Goal: Task Accomplishment & Management: Use online tool/utility

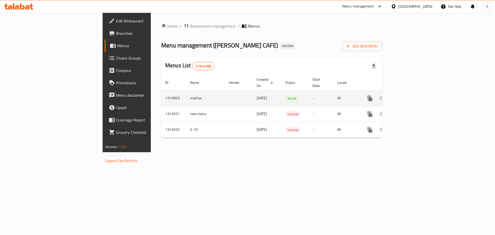
click at [410, 95] on icon "enhanced table" at bounding box center [407, 98] width 6 height 6
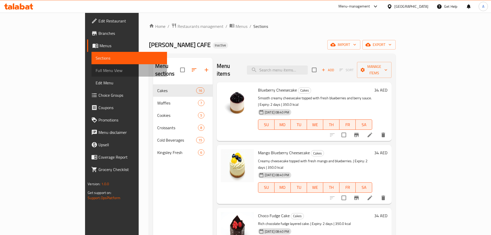
click at [91, 66] on link "Full Menu View" at bounding box center [129, 70] width 76 height 12
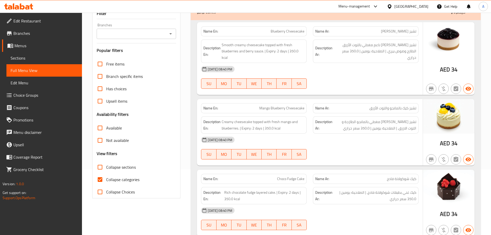
scroll to position [129, 0]
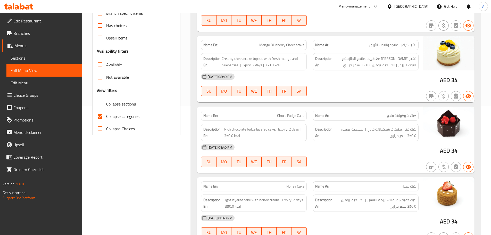
click at [104, 120] on input "Collapse categories" at bounding box center [100, 116] width 12 height 12
checkbox input "false"
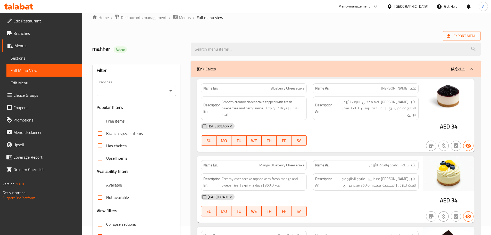
scroll to position [0, 0]
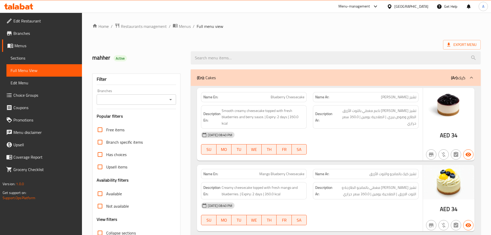
click at [330, 40] on div "Export Menu" at bounding box center [286, 45] width 388 height 10
click at [463, 41] on span "Export Menu" at bounding box center [462, 45] width 38 height 10
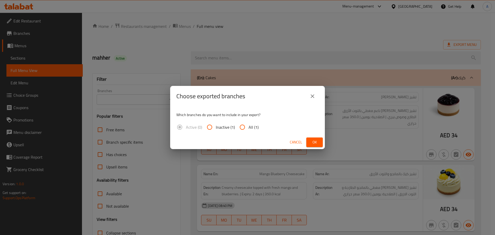
click at [253, 127] on span "All (1)" at bounding box center [253, 127] width 10 height 6
click at [248, 127] on input "All (1)" at bounding box center [242, 127] width 12 height 12
radio input "true"
click at [315, 143] on span "Ok" at bounding box center [314, 142] width 8 height 6
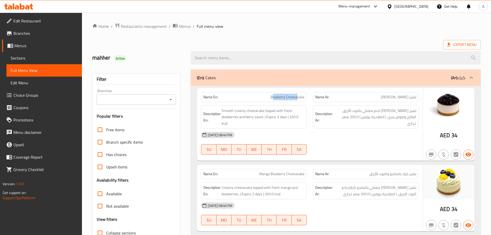
click at [297, 96] on span "Blueberry Cheesecake" at bounding box center [288, 96] width 34 height 5
click at [318, 124] on div "Description Ar: تشيز كيك كريمي ناعم مغطي بالتوت الأزرق الطازج وصوص بيري. | الصل…" at bounding box center [366, 117] width 112 height 30
drag, startPoint x: 276, startPoint y: 97, endPoint x: 331, endPoint y: 127, distance: 62.3
click at [306, 98] on div "Name En: Blueberry Cheesecake" at bounding box center [254, 97] width 106 height 10
drag, startPoint x: 349, startPoint y: 148, endPoint x: 343, endPoint y: 152, distance: 7.4
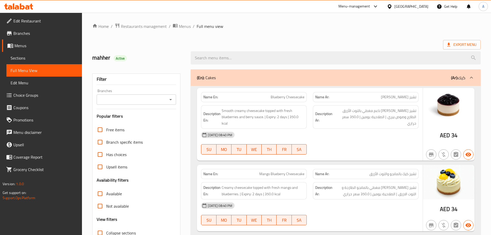
click at [350, 148] on div "03-10-2025 08:40 PM SU MO TU WE TH FR SA" at bounding box center [310, 143] width 224 height 29
click at [404, 101] on div "Name Ar: تشيز كيك بلوبيري" at bounding box center [366, 97] width 106 height 10
drag, startPoint x: 405, startPoint y: 111, endPoint x: 393, endPoint y: 115, distance: 12.7
click at [396, 111] on span "تشيز كيك كريمي ناعم مغطي بالتوت الأزرق الطازج وصوص بيري. | الصلاحية: يومين | 35…" at bounding box center [375, 116] width 83 height 19
click at [390, 128] on div "Description Ar: تشيز كيك كريمي ناعم مغطي بالتوت الأزرق الطازج وصوص بيري. | الصل…" at bounding box center [366, 117] width 112 height 30
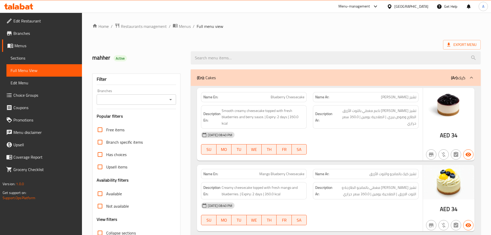
click at [385, 134] on div "03-10-2025 08:40 PM" at bounding box center [310, 135] width 224 height 12
drag, startPoint x: 410, startPoint y: 118, endPoint x: 399, endPoint y: 118, distance: 10.6
click at [399, 118] on span "تشيز كيك كريمي ناعم مغطي بالتوت الأزرق الطازج وصوص بيري. | الصلاحية: يومين | 35…" at bounding box center [375, 116] width 83 height 19
drag, startPoint x: 391, startPoint y: 117, endPoint x: 367, endPoint y: 117, distance: 23.7
click at [367, 117] on span "تشيز كيك كريمي ناعم مغطي بالتوت الأزرق الطازج وصوص بيري. | الصلاحية: يومين | 35…" at bounding box center [375, 116] width 83 height 19
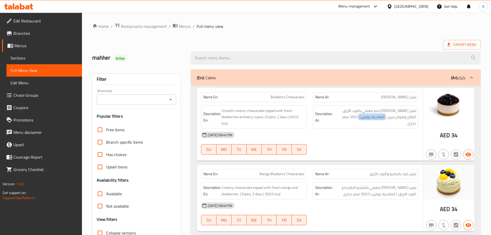
click at [366, 120] on div "Description Ar: تشيز كيك كريمي ناعم مغطي بالتوت الأزرق الطازج وصوص بيري. | الصل…" at bounding box center [366, 117] width 106 height 24
click at [365, 134] on div "03-10-2025 08:40 PM" at bounding box center [310, 135] width 224 height 12
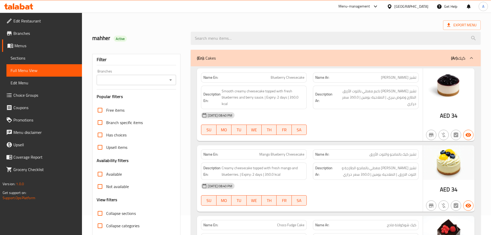
scroll to position [77, 0]
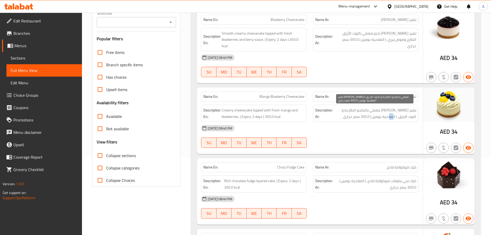
drag, startPoint x: 395, startPoint y: 116, endPoint x: 385, endPoint y: 123, distance: 12.2
click at [390, 119] on span "تشيز كيك كريمي مغطي بالمانجو الطازجة و التوت الازرق. | الصلاحية: يومين | 350.0 …" at bounding box center [375, 113] width 83 height 13
click at [381, 132] on div "03-10-2025 08:40 PM" at bounding box center [310, 128] width 224 height 12
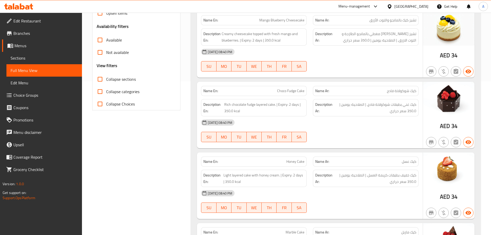
scroll to position [155, 0]
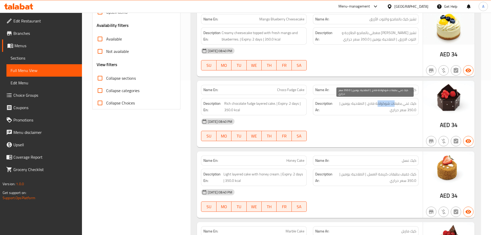
drag, startPoint x: 394, startPoint y: 104, endPoint x: 375, endPoint y: 105, distance: 18.8
click at [376, 104] on span "كيك غني بطبقات شوكولاتة فادج. | الصلاحية: يومين | 350.0 سعر حراري" at bounding box center [375, 106] width 82 height 13
click at [369, 123] on div "03-10-2025 08:40 PM" at bounding box center [310, 121] width 224 height 12
drag, startPoint x: 354, startPoint y: 103, endPoint x: 347, endPoint y: 105, distance: 8.0
click at [349, 103] on span "كيك غني بطبقات شوكولاتة فادج. | الصلاحية: يومين | 350.0 سعر حراري" at bounding box center [375, 106] width 82 height 13
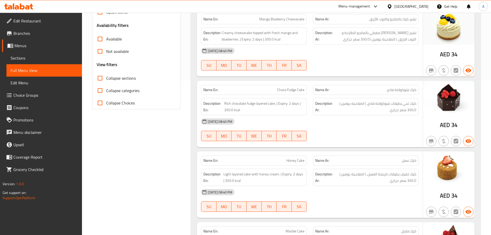
click at [349, 128] on div "03-10-2025 08:40 PM SU MO TU WE TH FR SA" at bounding box center [310, 129] width 224 height 29
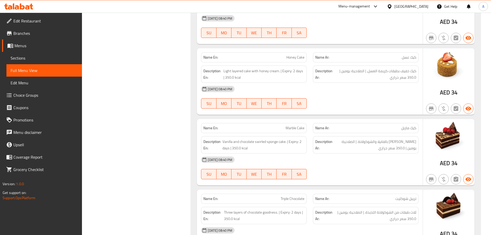
scroll to position [309, 0]
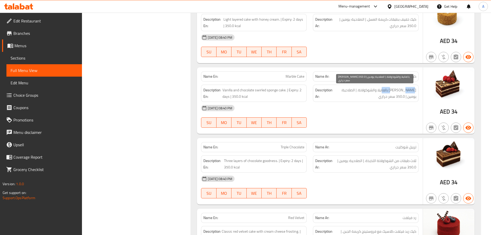
drag, startPoint x: 402, startPoint y: 93, endPoint x: 383, endPoint y: 93, distance: 18.8
click at [383, 93] on span "كيك اسفنجي سويرلد بالفانيلا والشوكولاتة. | الصلاحية: يومين | 350.0 سعر حراري" at bounding box center [375, 93] width 83 height 13
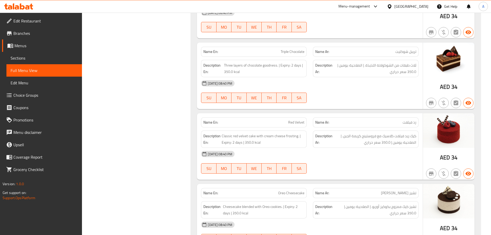
scroll to position [412, 0]
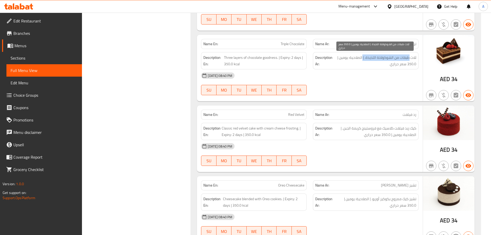
drag, startPoint x: 408, startPoint y: 57, endPoint x: 362, endPoint y: 57, distance: 46.1
click at [362, 57] on span "ثلاث طبقات من الشوكولاتة اللذيذة. | الصلاحية: يومين | 350.0 سعر حراري" at bounding box center [375, 60] width 83 height 13
drag, startPoint x: 348, startPoint y: 57, endPoint x: 340, endPoint y: 59, distance: 7.8
click at [341, 57] on span "ثلاث طبقات من الشوكولاتة اللذيذة. | الصلاحية: يومين | 350.0 سعر حراري" at bounding box center [375, 60] width 83 height 13
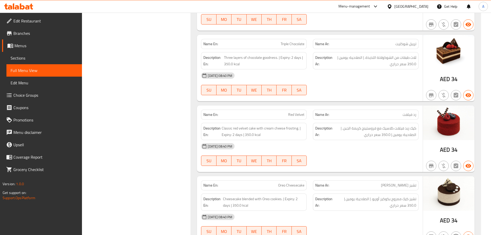
click at [346, 85] on div "03-10-2025 08:40 PM SU MO TU WE TH FR SA" at bounding box center [310, 83] width 224 height 29
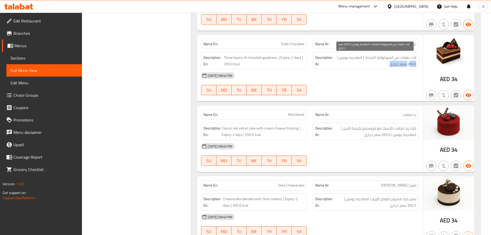
drag, startPoint x: 409, startPoint y: 63, endPoint x: 384, endPoint y: 68, distance: 25.6
click at [387, 65] on span "ثلاث طبقات من الشوكولاتة اللذيذة. | الصلاحية: يومين | 350.0 سعر حراري" at bounding box center [375, 60] width 83 height 13
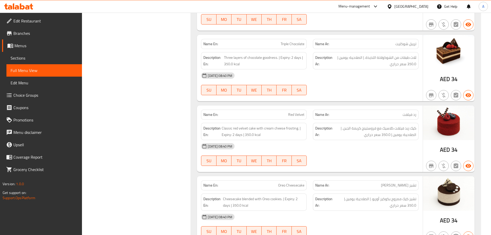
click at [381, 82] on div "03-10-2025 08:40 PM" at bounding box center [310, 75] width 224 height 12
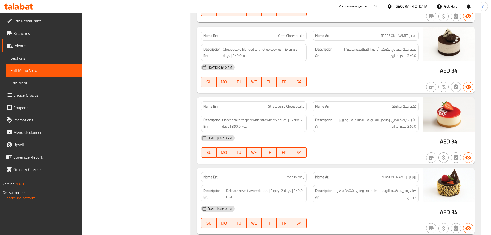
scroll to position [613, 0]
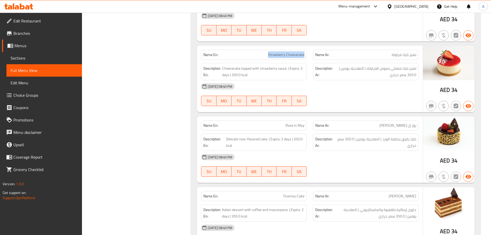
drag, startPoint x: 289, startPoint y: 51, endPoint x: 363, endPoint y: 93, distance: 85.3
click at [311, 58] on div "Name En: Strawberry Cheesecake Name Ar: تشيز كيك فراولة" at bounding box center [310, 55] width 224 height 16
drag, startPoint x: 363, startPoint y: 93, endPoint x: 357, endPoint y: 96, distance: 6.6
click at [363, 94] on div "03-10-2025 08:40 PM SU MO TU WE TH FR SA" at bounding box center [310, 94] width 224 height 29
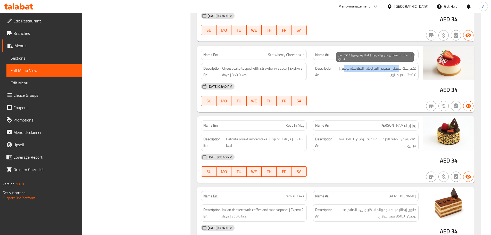
drag, startPoint x: 396, startPoint y: 66, endPoint x: 339, endPoint y: 69, distance: 57.3
click at [343, 66] on span "تشيز كيك مغطي بصوص الفراولة. | الصلاحية: يومين | 350.0 سعر حراري" at bounding box center [375, 71] width 82 height 13
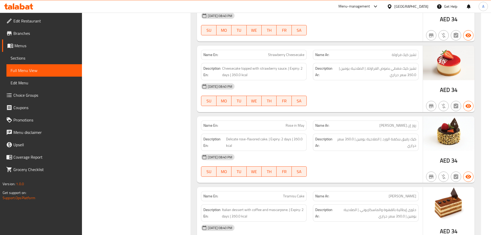
click at [340, 92] on div "03-10-2025 08:40 PM" at bounding box center [310, 86] width 224 height 12
drag, startPoint x: 281, startPoint y: 129, endPoint x: 300, endPoint y: 129, distance: 18.8
click at [298, 129] on div "Name En: Rose in May" at bounding box center [254, 125] width 106 height 10
click at [320, 152] on div "03-10-2025 08:40 PM" at bounding box center [310, 157] width 224 height 12
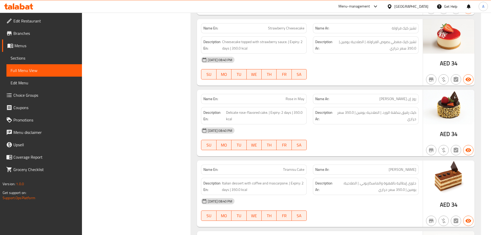
scroll to position [665, 0]
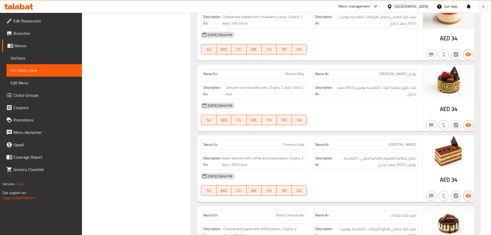
click at [304, 81] on div "Name En: Rose in May Name Ar: روز إن ماي Description En: Delicate rose-flavored…" at bounding box center [310, 98] width 226 height 66
click at [335, 111] on div "03-10-2025 08:40 PM" at bounding box center [310, 105] width 224 height 12
drag, startPoint x: 406, startPoint y: 89, endPoint x: 402, endPoint y: 93, distance: 5.8
click at [405, 90] on span "كيك رقيق بنكهة الورد. | الصلاحية: يومين | 350.0 سعر حراري" at bounding box center [376, 90] width 80 height 13
click at [391, 104] on div "03-10-2025 08:40 PM" at bounding box center [310, 105] width 224 height 12
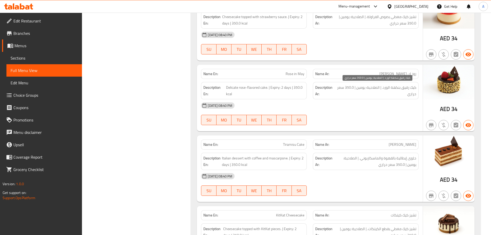
click at [404, 87] on span "كيك رقيق بنكهة الورد. | الصلاحية: يومين | 350.0 سعر حراري" at bounding box center [376, 90] width 80 height 13
drag, startPoint x: 404, startPoint y: 87, endPoint x: 413, endPoint y: 87, distance: 9.0
click at [413, 87] on span "كيك رقيق بنكهة الورد. | الصلاحية: يومين | 350.0 سعر حراري" at bounding box center [376, 90] width 80 height 13
copy span "كيك رقيق"
click at [383, 119] on div "03-10-2025 08:40 PM SU MO TU WE TH FR SA" at bounding box center [310, 113] width 224 height 29
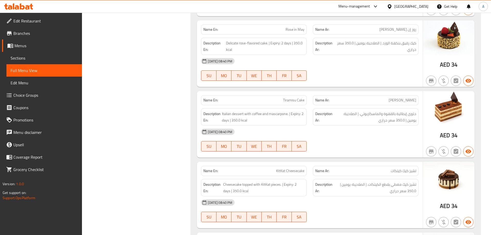
scroll to position [716, 0]
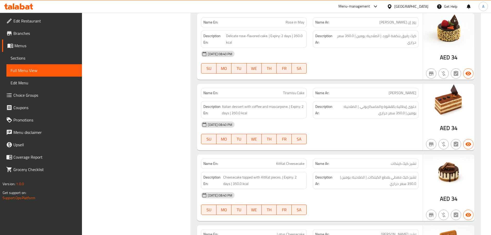
drag, startPoint x: 281, startPoint y: 90, endPoint x: 330, endPoint y: 79, distance: 50.4
click at [304, 90] on p "Name En: Tiramisu Cake" at bounding box center [253, 92] width 101 height 5
click at [333, 76] on div at bounding box center [366, 73] width 112 height 6
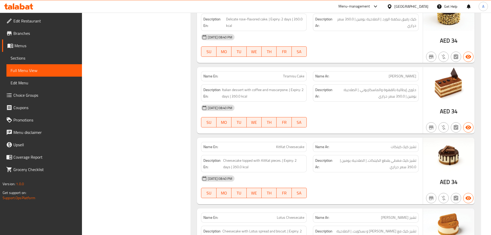
scroll to position [742, 0]
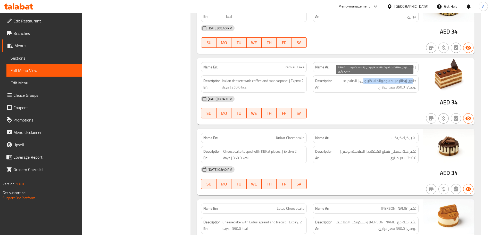
drag, startPoint x: 414, startPoint y: 78, endPoint x: 361, endPoint y: 82, distance: 52.9
click at [362, 80] on span "حلوى إيطالية بالقهوة والماسكاربوني. | الصلاحية: يومين | 350.0 سعر حراري" at bounding box center [375, 84] width 83 height 13
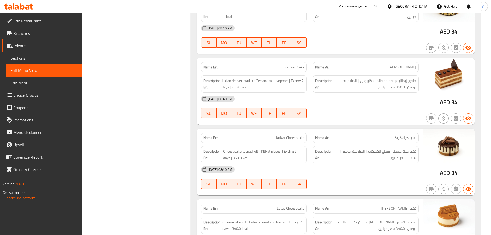
click at [357, 102] on div "03-10-2025 08:40 PM" at bounding box center [310, 99] width 224 height 12
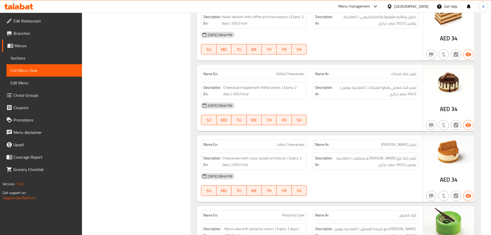
scroll to position [820, 0]
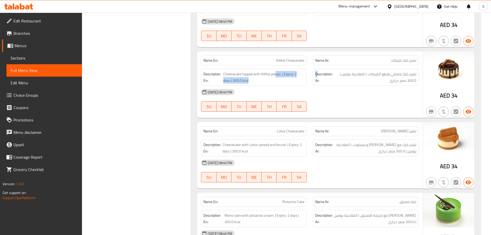
drag, startPoint x: 276, startPoint y: 68, endPoint x: 358, endPoint y: 72, distance: 82.3
click at [349, 68] on div "Description En: Cheesecake topped with KitKat pieces. | Expiry: 2 days | 350.0 …" at bounding box center [310, 76] width 224 height 23
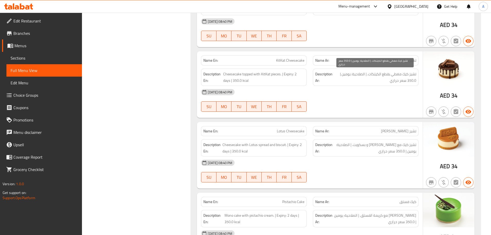
click at [363, 82] on span "تشيز كيك مغطي بقطع الكيتكات. | الصلاحية: يومين | 350.0 سعر حراري" at bounding box center [375, 77] width 82 height 13
drag, startPoint x: 281, startPoint y: 60, endPoint x: 325, endPoint y: 79, distance: 48.2
click at [314, 68] on div "Name En: KitKat Cheesecake Name Ar: تشيز كيك كيتكات Description En: Cheesecake …" at bounding box center [310, 84] width 226 height 66
click at [349, 99] on div "03-10-2025 08:40 PM SU MO TU WE TH FR SA" at bounding box center [310, 100] width 224 height 29
click at [410, 77] on span "تشيز كيك مغطي بقطع الكيتكات. | الصلاحية: يومين | 350.0 سعر حراري" at bounding box center [375, 77] width 82 height 13
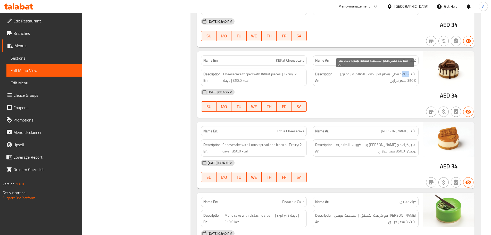
drag, startPoint x: 410, startPoint y: 77, endPoint x: 404, endPoint y: 77, distance: 5.4
click at [404, 77] on span "تشيز كيك مغطي بقطع الكيتكات. | الصلاحية: يومين | 350.0 سعر حراري" at bounding box center [375, 77] width 82 height 13
click at [403, 93] on div "03-10-2025 08:40 PM" at bounding box center [310, 92] width 224 height 12
drag, startPoint x: 401, startPoint y: 74, endPoint x: 373, endPoint y: 74, distance: 28.1
click at [373, 74] on span "تشيز كيك مغطي بقطع الكيتكات. | الصلاحية: يومين | 350.0 سعر حراري" at bounding box center [375, 77] width 82 height 13
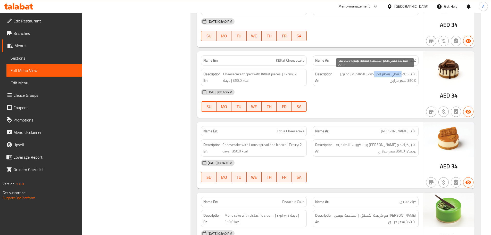
click at [373, 76] on span "تشيز كيك مغطي بقطع الكيتكات. | الصلاحية: يومين | 350.0 سعر حراري" at bounding box center [375, 77] width 82 height 13
click at [371, 96] on div "03-10-2025 08:40 PM" at bounding box center [310, 92] width 224 height 12
click at [303, 140] on div "Name En: Lotus Cheesecake Name Ar: تشيز كيك لوتس Description En: Cheesecake wit…" at bounding box center [310, 155] width 226 height 66
click at [328, 156] on div "03-10-2025 08:40 PM" at bounding box center [310, 162] width 224 height 12
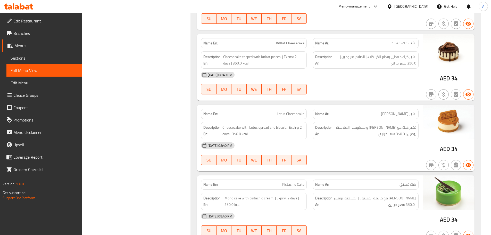
scroll to position [845, 0]
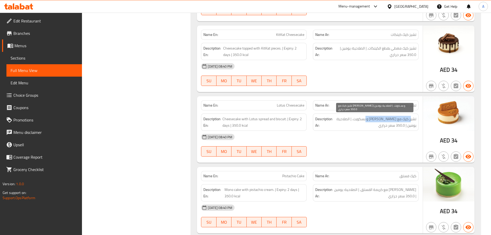
drag, startPoint x: 410, startPoint y: 120, endPoint x: 369, endPoint y: 120, distance: 41.2
click at [369, 120] on span "تشيز كيك مع لوتس سبريد و بسكويت. | الصلاحية: يومين | 350.0 سعر حراري" at bounding box center [375, 122] width 83 height 13
click at [343, 120] on span "تشيز كيك مع لوتس سبريد و بسكويت. | الصلاحية: يومين | 350.0 سعر حراري" at bounding box center [375, 122] width 83 height 13
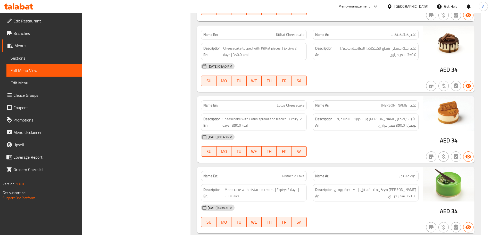
click at [346, 142] on div "03-10-2025 08:40 PM" at bounding box center [310, 137] width 224 height 12
drag, startPoint x: 267, startPoint y: 101, endPoint x: 321, endPoint y: 128, distance: 60.4
click at [299, 106] on div "Name En: Lotus Cheesecake" at bounding box center [254, 105] width 106 height 10
click at [326, 133] on div "03-10-2025 08:40 PM" at bounding box center [310, 137] width 224 height 12
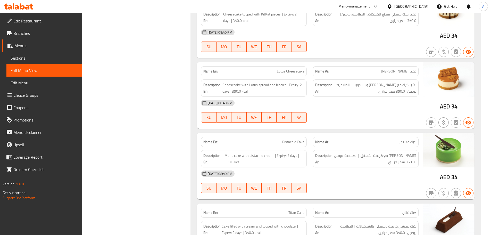
scroll to position [923, 0]
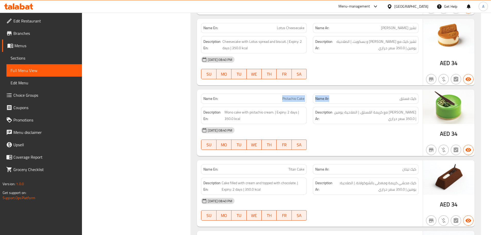
drag, startPoint x: 274, startPoint y: 97, endPoint x: 361, endPoint y: 97, distance: 86.9
click at [361, 97] on div "Name En: Pistachio Cake Name Ar: كيك فستق" at bounding box center [310, 98] width 224 height 16
click at [348, 83] on div "Name En: Lotus Cheesecake Name Ar: تشيز كيك لوتس Description En: Cheesecake wit…" at bounding box center [310, 52] width 226 height 66
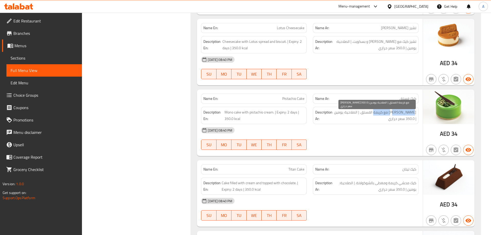
drag, startPoint x: 412, startPoint y: 114, endPoint x: 376, endPoint y: 115, distance: 35.6
click at [376, 115] on span "كيك مونو مع كريمة الفستق. | الصلاحية: يومين | 350.0 سعر حراري" at bounding box center [375, 115] width 83 height 13
drag, startPoint x: 367, startPoint y: 115, endPoint x: 342, endPoint y: 115, distance: 25.0
click at [343, 115] on span "كيك مونو مع كريمة الفستق. | الصلاحية: يومين | 350.0 سعر حراري" at bounding box center [375, 115] width 83 height 13
click at [355, 134] on div "03-10-2025 08:40 PM" at bounding box center [310, 130] width 224 height 12
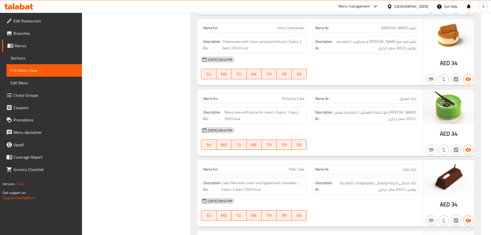
click at [356, 137] on div "03-10-2025 08:40 PM SU MO TU WE TH FR SA" at bounding box center [310, 138] width 224 height 29
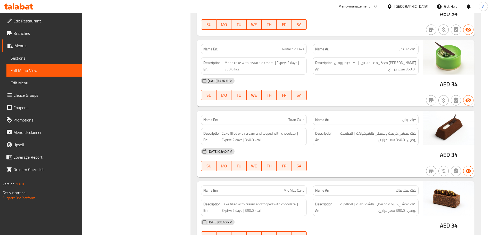
scroll to position [974, 0]
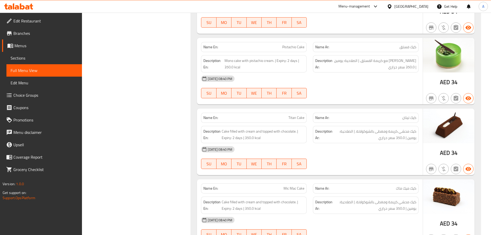
click at [368, 153] on div "03-10-2025 08:40 PM" at bounding box center [310, 149] width 224 height 12
drag, startPoint x: 400, startPoint y: 132, endPoint x: 389, endPoint y: 147, distance: 18.9
click at [394, 132] on span "كيك محشي كريمة ومغطى بالشوكولاتة. | الصلاحية: يومين | 350.0 سعر حراري" at bounding box center [375, 134] width 83 height 13
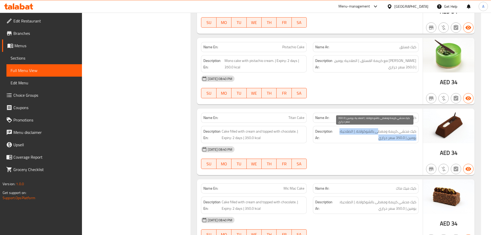
drag, startPoint x: 378, startPoint y: 131, endPoint x: 367, endPoint y: 136, distance: 12.3
click at [368, 135] on span "كيك محشي كريمة ومغطى بالشوكولاتة. | الصلاحية: يومين | 350.0 سعر حراري" at bounding box center [375, 134] width 83 height 13
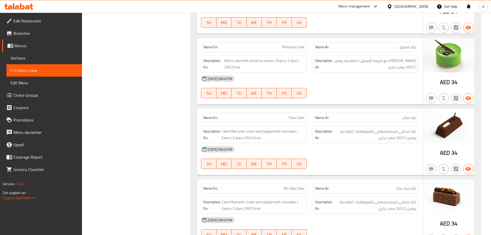
click at [365, 161] on div "03-10-2025 08:40 PM SU MO TU WE TH FR SA" at bounding box center [310, 157] width 224 height 29
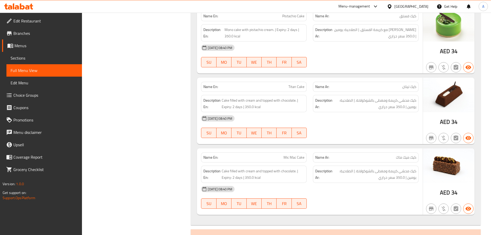
scroll to position [1052, 0]
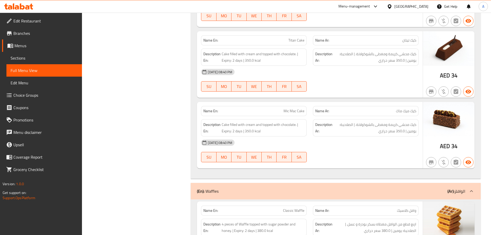
drag, startPoint x: 290, startPoint y: 108, endPoint x: 349, endPoint y: 148, distance: 71.0
click at [304, 112] on p "Name En: Mic Mac Cake" at bounding box center [253, 110] width 101 height 5
click at [349, 148] on div "03-10-2025 08:40 PM" at bounding box center [310, 142] width 224 height 12
click at [413, 125] on span "كيك محشي كريمة ومغطى بالشوكولاتة. | الصلاحية: يومين | 350.0 سعر حراري" at bounding box center [375, 127] width 83 height 13
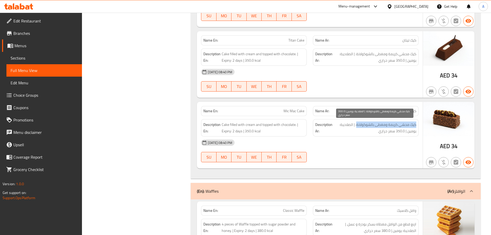
drag, startPoint x: 413, startPoint y: 125, endPoint x: 368, endPoint y: 126, distance: 44.6
click at [368, 126] on span "كيك محشي كريمة ومغطى بالشوكولاتة. | الصلاحية: يومين | 350.0 سعر حراري" at bounding box center [375, 127] width 83 height 13
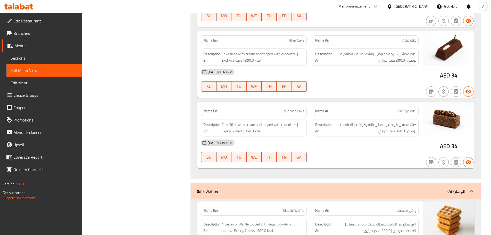
click at [346, 147] on div "03-10-2025 08:40 PM" at bounding box center [310, 142] width 224 height 12
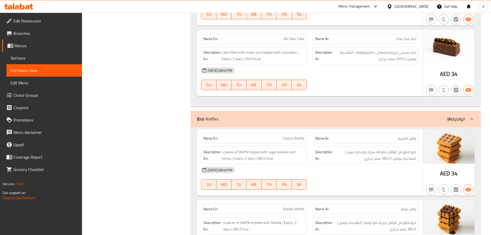
scroll to position [1129, 0]
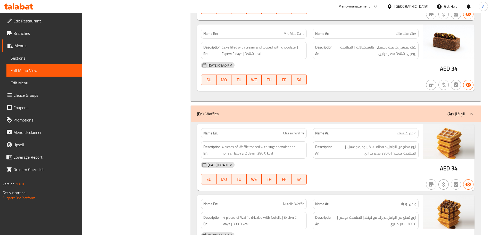
drag, startPoint x: 282, startPoint y: 134, endPoint x: 334, endPoint y: 151, distance: 53.7
click at [324, 144] on div "Name En: Classic Waffle Name Ar: وافل كلاسيك Description En: 4 pieces of Waffle…" at bounding box center [310, 157] width 226 height 66
click at [343, 166] on div "03-10-2025 08:40 PM" at bounding box center [310, 165] width 224 height 12
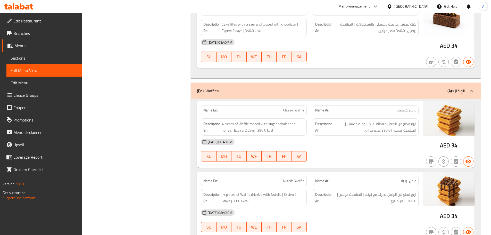
scroll to position [1180, 0]
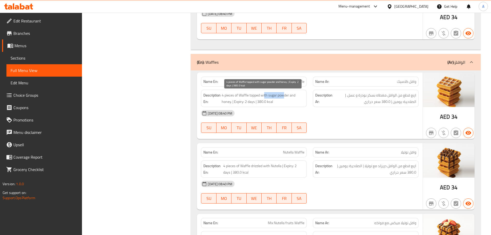
drag, startPoint x: 273, startPoint y: 92, endPoint x: 316, endPoint y: 104, distance: 45.5
click at [302, 101] on div "Description En: 4 pieces of Waffle topped with sugar powder and honey. | Expiry…" at bounding box center [254, 98] width 106 height 17
click at [360, 123] on div "03-10-2025 08:40 PM SU MO TU WE TH FR SA" at bounding box center [310, 121] width 224 height 29
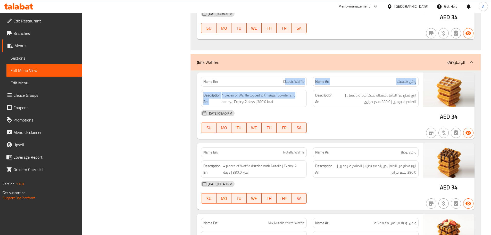
drag, startPoint x: 285, startPoint y: 81, endPoint x: 355, endPoint y: 114, distance: 77.8
click at [323, 98] on div "Name En: Classic Waffle Name Ar: وافل كلاسيك Description En: 4 pieces of Waffle…" at bounding box center [310, 105] width 226 height 66
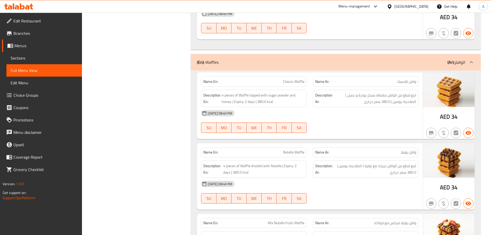
click at [358, 116] on div "03-10-2025 08:40 PM" at bounding box center [310, 113] width 224 height 12
click at [414, 95] on span "اربع قطع من الوافل مغطاه بسكر بودرة و عسل. | الصلاحية: يومين | 380.0 سعر حراري" at bounding box center [375, 98] width 83 height 13
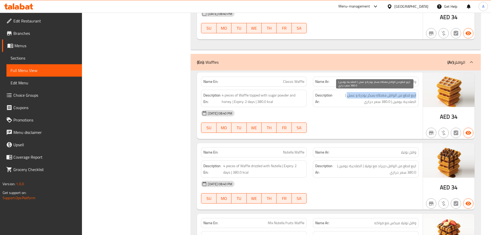
drag, startPoint x: 414, startPoint y: 95, endPoint x: 348, endPoint y: 95, distance: 66.0
click at [348, 95] on span "اربع قطع من الوافل مغطاه بسكر بودرة و عسل. | الصلاحية: يومين | 380.0 سعر حراري" at bounding box center [375, 98] width 83 height 13
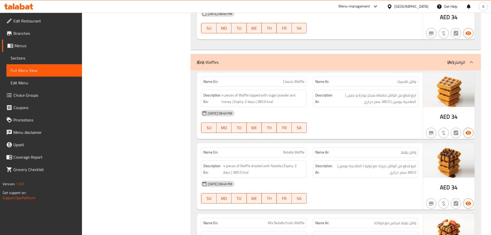
click at [347, 120] on div "03-10-2025 08:40 PM SU MO TU WE TH FR SA" at bounding box center [310, 121] width 224 height 29
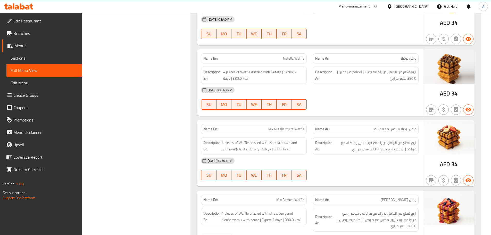
scroll to position [1283, 0]
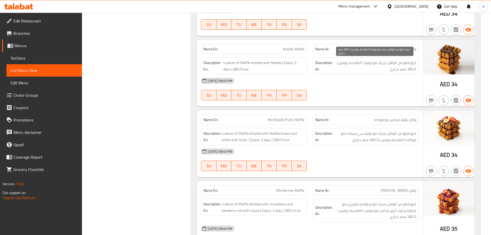
click at [414, 63] on span "اربع قطع من الوافل دريزلد مع نوتيلا | الصلاحية: يومين | 380.0 سعر حراري" at bounding box center [375, 66] width 83 height 13
drag, startPoint x: 414, startPoint y: 62, endPoint x: 361, endPoint y: 65, distance: 53.2
click at [361, 63] on span "اربع قطع من الوافل دريزلد مع نوتيلا | الصلاحية: يومين | 380.0 سعر حراري" at bounding box center [375, 66] width 83 height 13
click at [361, 84] on div "03-10-2025 08:40 PM" at bounding box center [310, 80] width 224 height 12
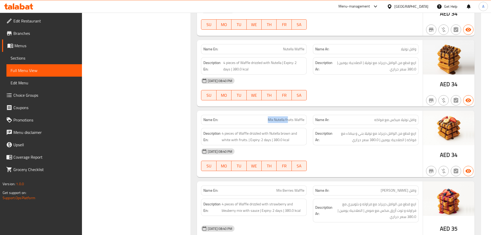
drag, startPoint x: 289, startPoint y: 117, endPoint x: 335, endPoint y: 117, distance: 46.1
click at [318, 117] on div "Name En: Mix Nutella fruits Waffle Name Ar: وافل نوتيلا ميكس مع فواكه" at bounding box center [310, 120] width 224 height 16
click at [367, 99] on div at bounding box center [366, 100] width 112 height 6
click at [410, 117] on span "وافل نوتيلا ميكس مع فواكه" at bounding box center [395, 119] width 42 height 5
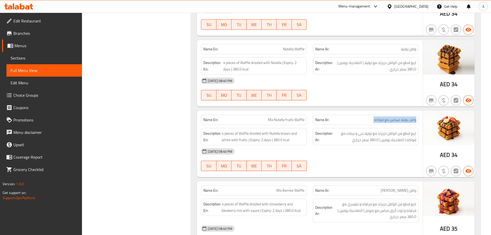
click at [410, 117] on span "وافل نوتيلا ميكس مع فواكه" at bounding box center [395, 119] width 42 height 5
click at [392, 102] on div at bounding box center [366, 100] width 112 height 6
drag, startPoint x: 242, startPoint y: 120, endPoint x: 355, endPoint y: 117, distance: 113.5
click at [353, 118] on div "Name En: Mix Nutella fruits Waffle Name Ar: وافل نوتيلا ميكس مع فواكه" at bounding box center [310, 120] width 224 height 16
click at [361, 104] on div "Name En: Nutella Waffle Name Ar: وافل نوتيلا Description En: 4 pieces of Waffle…" at bounding box center [310, 73] width 226 height 66
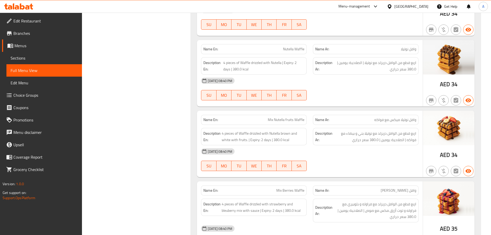
click at [267, 52] on div "Name En: Nutella Waffle" at bounding box center [254, 49] width 106 height 10
click at [379, 95] on div "03-10-2025 08:40 PM SU MO TU WE TH FR SA" at bounding box center [310, 88] width 224 height 29
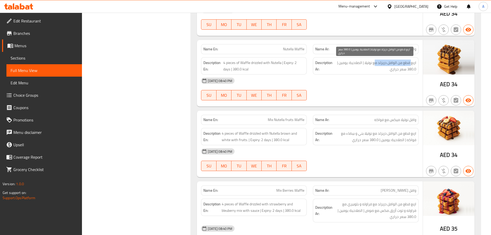
drag, startPoint x: 406, startPoint y: 63, endPoint x: 369, endPoint y: 71, distance: 38.7
click at [373, 64] on span "اربع قطع من الوافل دريزلد مع نوتيلا | الصلاحية: يومين | 380.0 سعر حراري" at bounding box center [375, 66] width 83 height 13
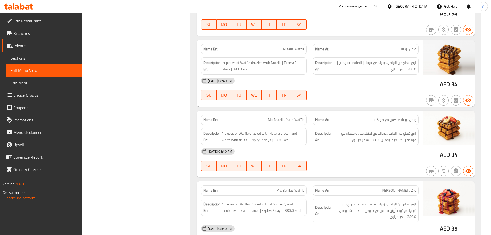
click at [369, 79] on div "03-10-2025 08:40 PM" at bounding box center [310, 80] width 224 height 12
drag, startPoint x: 382, startPoint y: 60, endPoint x: 365, endPoint y: 78, distance: 24.6
click at [372, 64] on span "اربع قطع من الوافل دريزلد مع نوتيلا | الصلاحية: يومين | 380.0 سعر حراري" at bounding box center [375, 66] width 83 height 13
click at [364, 85] on div "03-10-2025 08:40 PM" at bounding box center [310, 80] width 224 height 12
drag, startPoint x: 360, startPoint y: 63, endPoint x: 335, endPoint y: 64, distance: 25.0
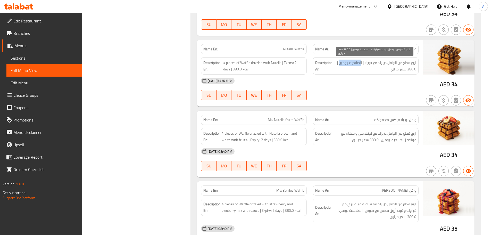
click at [336, 63] on span "اربع قطع من الوافل دريزلد مع نوتيلا | الصلاحية: يومين | 380.0 سعر حراري" at bounding box center [375, 66] width 83 height 13
click at [339, 82] on div "03-10-2025 08:40 PM" at bounding box center [310, 80] width 224 height 12
click at [21, 58] on span "Sections" at bounding box center [44, 58] width 67 height 6
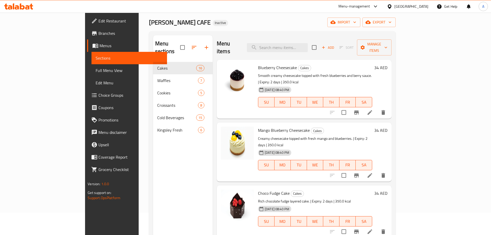
scroll to position [21, 0]
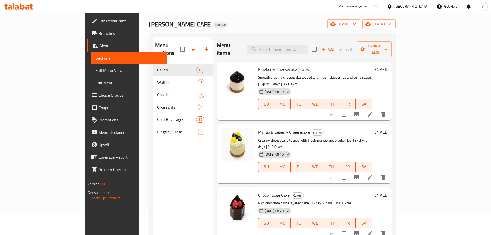
click at [96, 71] on span "Full Menu View" at bounding box center [129, 70] width 67 height 6
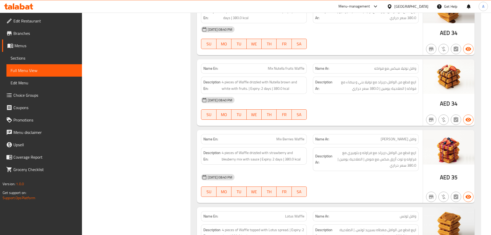
scroll to position [1335, 0]
drag, startPoint x: 255, startPoint y: 67, endPoint x: 318, endPoint y: 87, distance: 65.2
click at [294, 69] on p "Name En: Mix Nutella fruits Waffle" at bounding box center [253, 67] width 101 height 5
click at [356, 111] on div "03-10-2025 08:40 PM SU MO TU WE TH FR SA" at bounding box center [310, 108] width 224 height 29
drag, startPoint x: 276, startPoint y: 68, endPoint x: 312, endPoint y: 82, distance: 39.2
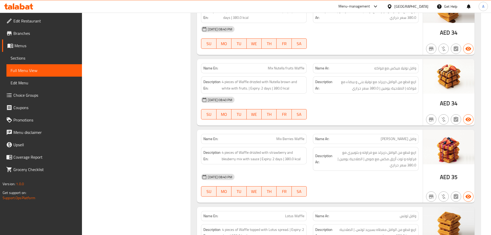
click at [297, 70] on span "Mix Nutella fruits Waffle" at bounding box center [286, 67] width 37 height 5
drag, startPoint x: 360, startPoint y: 100, endPoint x: 358, endPoint y: 104, distance: 4.3
click at [360, 101] on div "03-10-2025 08:40 PM" at bounding box center [310, 100] width 224 height 12
drag, startPoint x: 299, startPoint y: 66, endPoint x: 267, endPoint y: 66, distance: 31.7
click at [267, 66] on p "Name En: Mix Nutella fruits Waffle" at bounding box center [253, 67] width 101 height 5
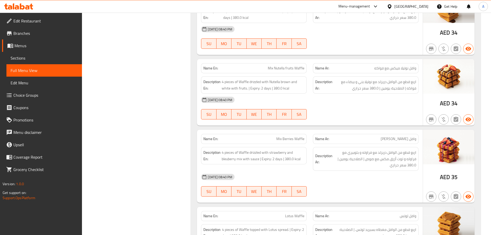
click at [362, 100] on div "03-10-2025 08:40 PM" at bounding box center [310, 100] width 224 height 12
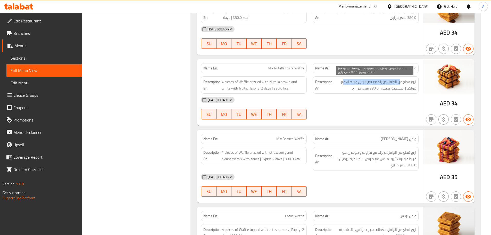
drag, startPoint x: 383, startPoint y: 79, endPoint x: 343, endPoint y: 79, distance: 39.7
click at [343, 79] on span "اربع قطع من الوافل دريزلد مع نوتيلا بني و بيضاء مع فواكه | الصلاحية: يومين | 38…" at bounding box center [375, 85] width 83 height 13
drag, startPoint x: 392, startPoint y: 88, endPoint x: 387, endPoint y: 93, distance: 6.9
click at [391, 88] on span "اربع قطع من الوافل دريزلد مع نوتيلا بني و بيضاء مع فواكه | الصلاحية: يومين | 38…" at bounding box center [375, 85] width 83 height 13
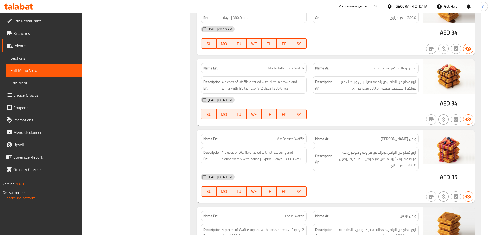
click at [384, 97] on div "03-10-2025 08:40 PM" at bounding box center [310, 100] width 224 height 12
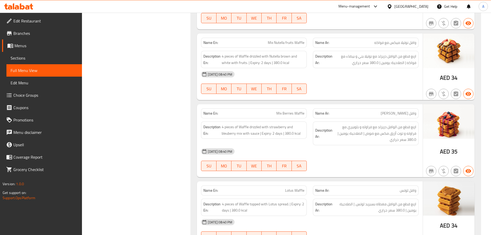
scroll to position [1361, 0]
drag, startPoint x: 280, startPoint y: 114, endPoint x: 324, endPoint y: 131, distance: 48.1
click at [307, 119] on div "Name En: Mix Berries Waffle Name Ar: وافل مكس بيريز Description En: 4 pieces of…" at bounding box center [310, 140] width 226 height 73
click at [364, 165] on div "03-10-2025 08:40 PM SU MO TU WE TH FR SA" at bounding box center [310, 159] width 224 height 29
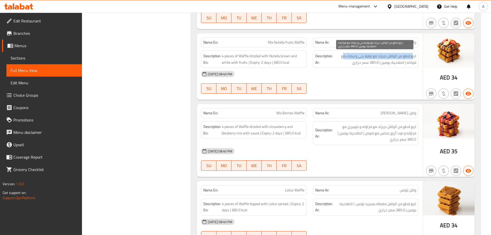
drag, startPoint x: 412, startPoint y: 57, endPoint x: 342, endPoint y: 59, distance: 70.1
click at [342, 59] on span "اربع قطع من الوافل دريزلد مع نوتيلا بني و بيضاء مع فواكه | الصلاحية: يومين | 38…" at bounding box center [375, 59] width 83 height 13
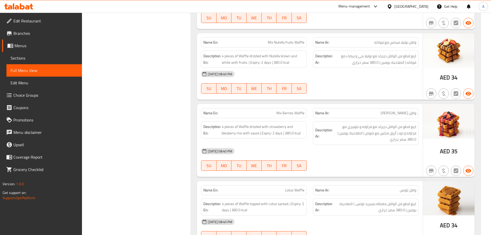
click at [356, 77] on div "03-10-2025 08:40 PM" at bounding box center [310, 74] width 224 height 12
drag, startPoint x: 410, startPoint y: 62, endPoint x: 405, endPoint y: 63, distance: 5.9
click at [406, 62] on span "اربع قطع من الوافل دريزلد مع نوتيلا بني و بيضاء مع فواكه | الصلاحية: يومين | 38…" at bounding box center [375, 59] width 83 height 13
click at [390, 81] on div "03-10-2025 08:40 PM SU MO TU WE TH FR SA" at bounding box center [310, 82] width 224 height 29
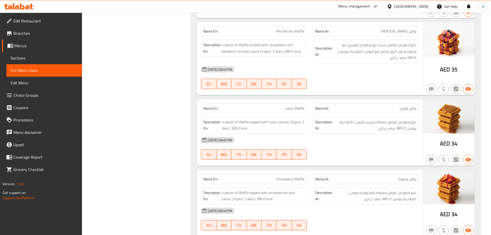
scroll to position [1443, 0]
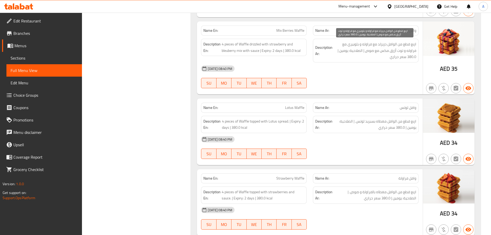
click at [344, 44] on span "اربع قطع من الوافل دريزلد مع فراوله و بلوبيري مع فراوله و توت أزرق مكس مع صوص |…" at bounding box center [375, 50] width 83 height 19
drag, startPoint x: 344, startPoint y: 44, endPoint x: 393, endPoint y: 52, distance: 48.9
click at [391, 51] on span "اربع قطع من الوافل دريزلد مع فراوله و بلوبيري مع فراوله و توت أزرق مكس مع صوص |…" at bounding box center [375, 50] width 83 height 19
copy span "مع فراوله و توت أزرق"
drag, startPoint x: 371, startPoint y: 85, endPoint x: 350, endPoint y: 115, distance: 36.1
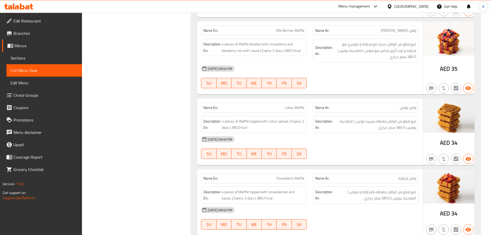
click at [370, 85] on div at bounding box center [366, 88] width 112 height 6
click at [246, 57] on div "Description En: 4 pieces of Waffle drizzled with strawberry and bleuberry mix w…" at bounding box center [254, 51] width 112 height 30
click at [280, 31] on span "Mix Berries Waffle" at bounding box center [290, 30] width 28 height 5
drag, startPoint x: 280, startPoint y: 31, endPoint x: 298, endPoint y: 29, distance: 17.8
click at [298, 29] on span "Mix Berries Waffle" at bounding box center [290, 30] width 28 height 5
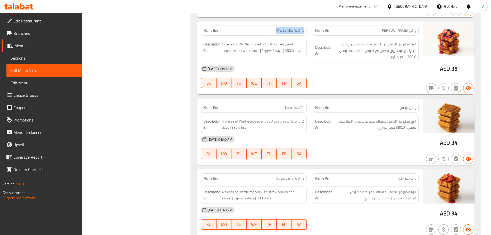
copy span "Mix Berries Waffle"
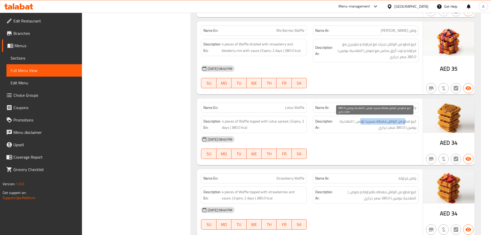
drag, startPoint x: 406, startPoint y: 121, endPoint x: 359, endPoint y: 121, distance: 46.9
click at [359, 121] on span "اربع قطع من الوافل مغطاه بسبريد لوتس. | الصلاحية: يومين | 380.0 سعر حراري" at bounding box center [375, 124] width 83 height 13
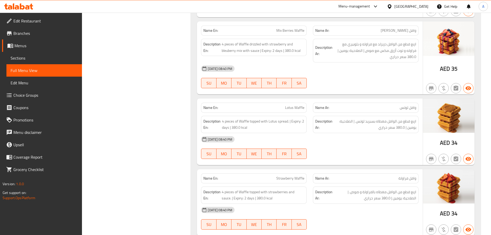
click at [362, 135] on div "03-10-2025 08:40 PM" at bounding box center [310, 139] width 224 height 12
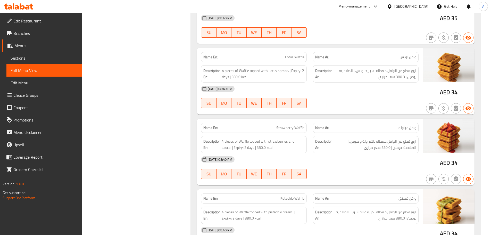
scroll to position [1495, 0]
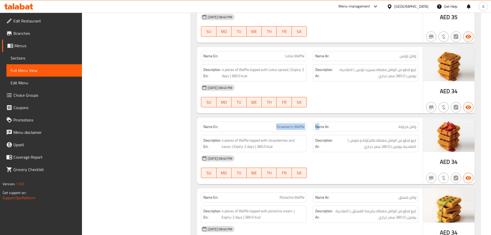
drag, startPoint x: 302, startPoint y: 121, endPoint x: 354, endPoint y: 102, distance: 55.3
click at [334, 113] on div "Name En: Classic Waffle Name Ar: وافل كلاسيك Description En: 4 pieces of Waffle…" at bounding box center [336, 10] width 290 height 509
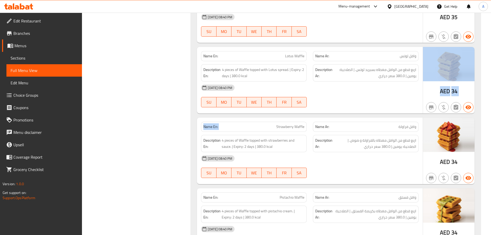
click at [354, 102] on div "03-10-2025 08:40 PM SU MO TU WE TH FR SA" at bounding box center [310, 95] width 224 height 29
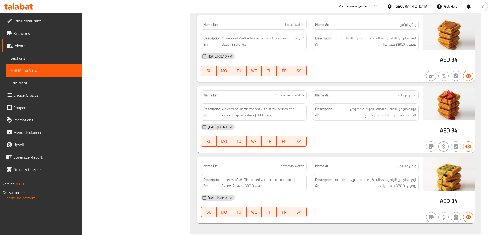
scroll to position [1572, 0]
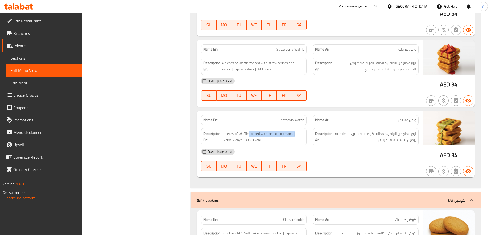
drag, startPoint x: 259, startPoint y: 128, endPoint x: 348, endPoint y: 148, distance: 91.3
click at [346, 137] on div "Description En: 4 pieces of Waffle topped with pistachio cream. | Expiry: 2 day…" at bounding box center [310, 136] width 224 height 23
click at [346, 163] on div "03-10-2025 08:40 PM SU MO TU WE TH FR SA" at bounding box center [310, 159] width 224 height 29
drag, startPoint x: 254, startPoint y: 113, endPoint x: 372, endPoint y: 148, distance: 123.6
click at [352, 131] on div "Name En: Pistachio Waffle Name Ar: وافل فستق Description En: 4 pieces of Waffle…" at bounding box center [310, 144] width 226 height 66
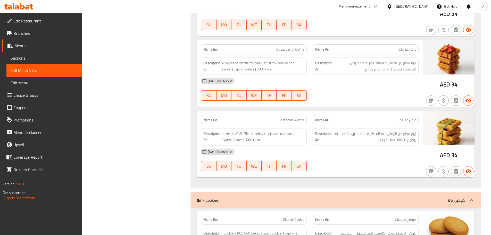
drag, startPoint x: 372, startPoint y: 148, endPoint x: 368, endPoint y: 146, distance: 4.6
click at [376, 148] on div "03-10-2025 08:40 PM" at bounding box center [310, 151] width 224 height 12
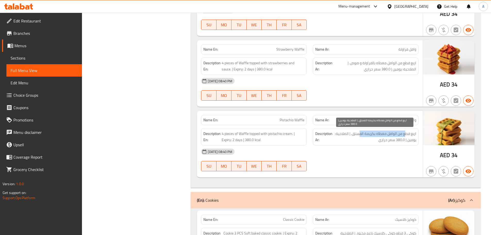
drag, startPoint x: 406, startPoint y: 134, endPoint x: 350, endPoint y: 133, distance: 56.2
click at [351, 133] on span "اربع قطع من الوافل مغطاه بكريمة الفستق. | الصلاحية: يومين | 380.0 سعر حراري" at bounding box center [375, 136] width 83 height 13
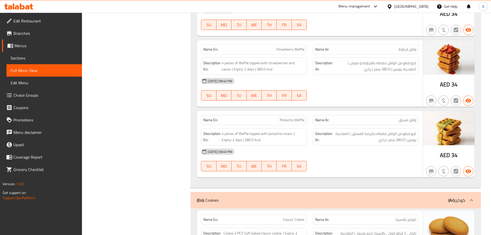
click at [358, 160] on div "03-10-2025 08:40 PM SU MO TU WE TH FR SA" at bounding box center [310, 159] width 224 height 29
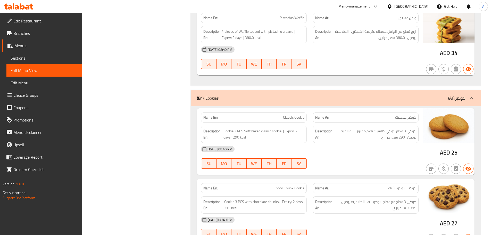
scroll to position [1675, 0]
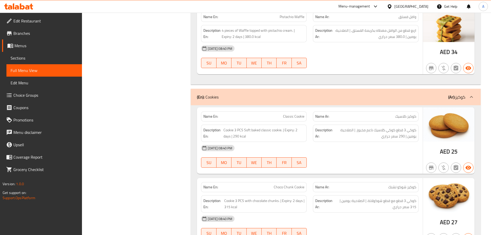
click at [31, 57] on span "Sections" at bounding box center [44, 58] width 67 height 6
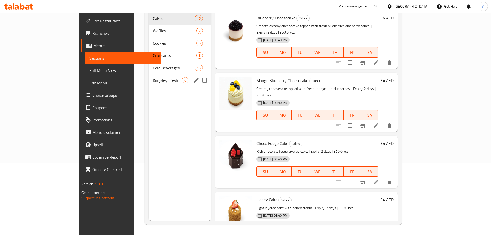
scroll to position [72, 0]
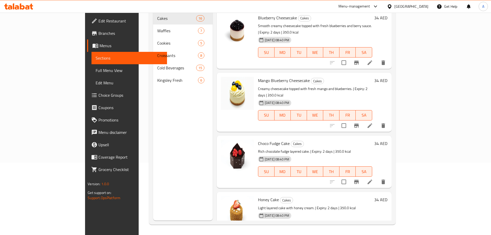
click at [96, 69] on span "Full Menu View" at bounding box center [129, 70] width 67 height 6
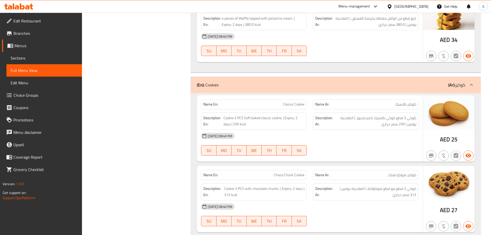
scroll to position [1706, 0]
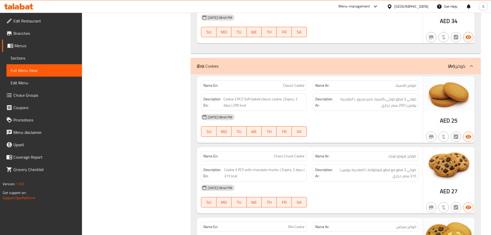
click at [380, 119] on div "03-10-2025 08:40 PM" at bounding box center [310, 117] width 224 height 12
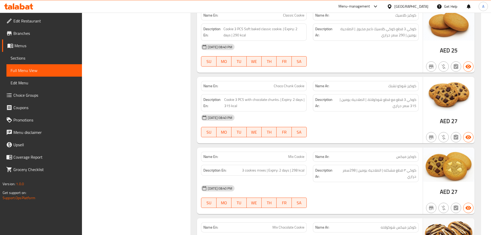
scroll to position [1732, 0]
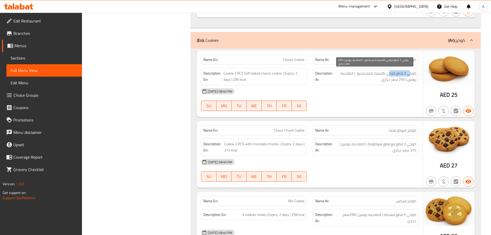
drag, startPoint x: 406, startPoint y: 73, endPoint x: 387, endPoint y: 73, distance: 19.6
click at [388, 73] on span "كوكي 3 قطع كوكي كلاسيك ناعم مخبوز. | الصلاحية: يومين | 290 سعر حراري" at bounding box center [375, 76] width 83 height 13
click at [382, 108] on div at bounding box center [366, 111] width 112 height 6
drag, startPoint x: 362, startPoint y: 73, endPoint x: 353, endPoint y: 75, distance: 9.4
click at [353, 74] on span "كوكي 3 قطع كوكي كلاسيك ناعم مخبوز. | الصلاحية: يومين | 290 سعر حراري" at bounding box center [375, 76] width 83 height 13
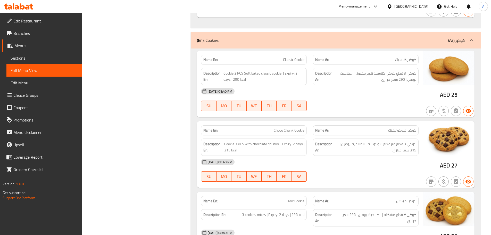
click at [357, 90] on div "03-10-2025 08:40 PM" at bounding box center [310, 91] width 224 height 12
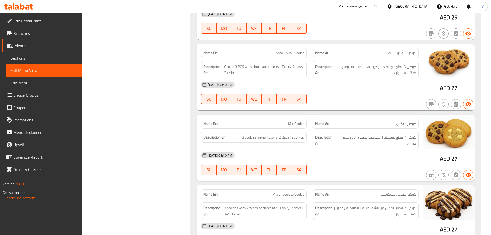
scroll to position [1783, 0]
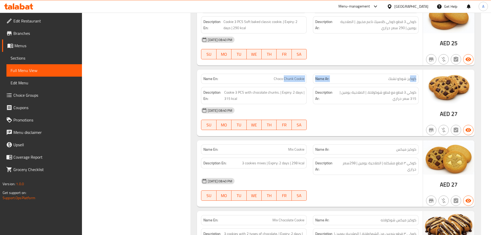
drag, startPoint x: 385, startPoint y: 78, endPoint x: 284, endPoint y: 78, distance: 100.8
click at [284, 78] on div "Name En: Choco Chunk Cookie Name Ar: كوكيز شوكو تشنك" at bounding box center [310, 79] width 224 height 16
click at [354, 111] on div "03-10-2025 08:40 PM" at bounding box center [310, 110] width 224 height 12
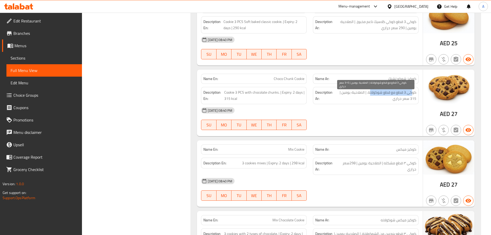
drag, startPoint x: 411, startPoint y: 91, endPoint x: 361, endPoint y: 91, distance: 50.0
click at [361, 91] on span "كوكي 3 قطع مع قطع شوكولاتة. | الصلاحية: يومين | 315 سعر حراري" at bounding box center [375, 95] width 82 height 13
click at [363, 117] on div "03-10-2025 08:40 PM SU MO TU WE TH FR SA" at bounding box center [310, 118] width 224 height 29
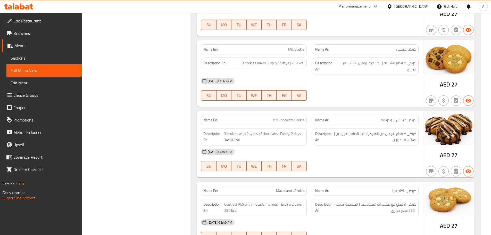
scroll to position [1887, 0]
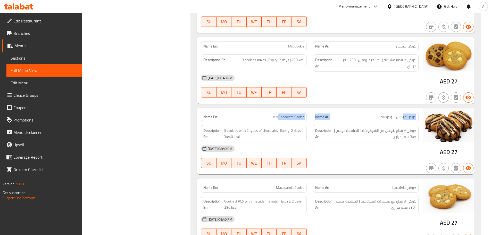
drag, startPoint x: 403, startPoint y: 118, endPoint x: 356, endPoint y: 105, distance: 49.0
click at [278, 116] on div "Name En: Mix Chocolate Cookie Name Ar: كوكيز ميكس شوكولاته" at bounding box center [310, 117] width 224 height 16
click at [374, 101] on div "Name En: Mix Cookie Name Ar: كوكيز ميكس Description En: 3 cookies mixes | Expir…" at bounding box center [310, 70] width 226 height 66
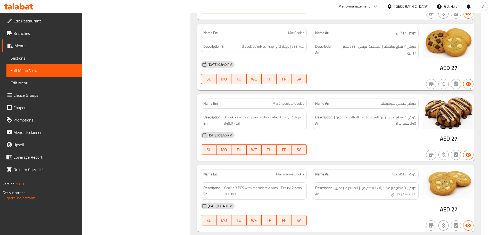
scroll to position [1912, 0]
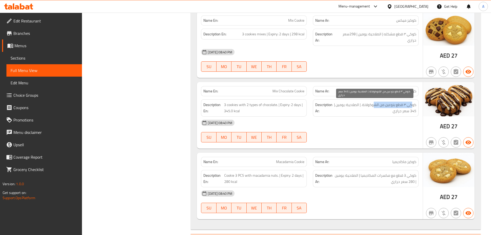
drag, startPoint x: 411, startPoint y: 104, endPoint x: 371, endPoint y: 107, distance: 39.8
click at [372, 106] on span "كوكي ٣ قطع بنوعين من الشوكولاتة. | الصلاحية: يومين | 345 سعر حراري" at bounding box center [375, 108] width 83 height 13
drag, startPoint x: 365, startPoint y: 131, endPoint x: 345, endPoint y: 128, distance: 20.2
click at [364, 131] on div "03-10-2025 08:40 PM SU MO TU WE TH FR SA" at bounding box center [310, 130] width 224 height 29
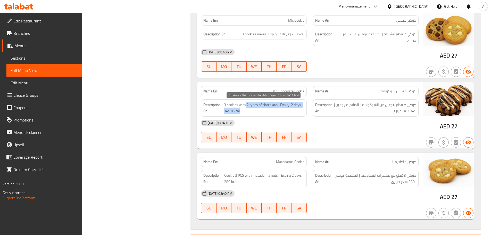
drag, startPoint x: 256, startPoint y: 106, endPoint x: 338, endPoint y: 121, distance: 83.2
click at [327, 118] on div "Name En: Mix Chocolate Cookie Name Ar: كوكيز ميكس شوكولاته Description En: 3 co…" at bounding box center [310, 115] width 226 height 66
click at [338, 121] on div "03-10-2025 08:40 PM" at bounding box center [310, 122] width 224 height 12
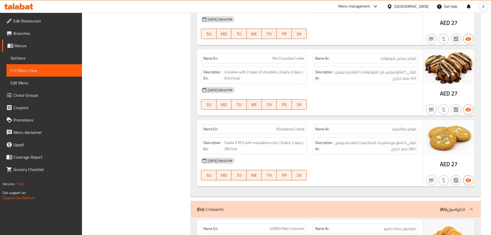
scroll to position [1990, 0]
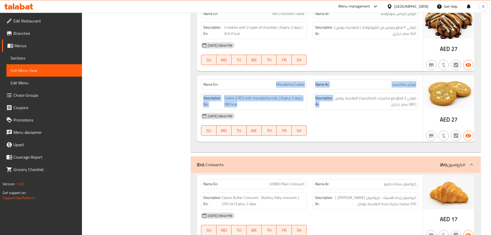
drag, startPoint x: 262, startPoint y: 78, endPoint x: 346, endPoint y: 117, distance: 92.5
click at [347, 118] on div "03-10-2025 08:40 PM" at bounding box center [310, 116] width 224 height 12
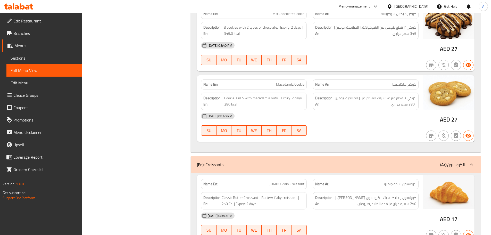
drag, startPoint x: 298, startPoint y: 92, endPoint x: 337, endPoint y: 114, distance: 44.5
click at [311, 97] on div "Name En: Macadamia Cookie Name Ar: كوكيز ماكاديميا Description En: Cookie 3 PCS…" at bounding box center [310, 108] width 226 height 66
click at [345, 123] on div "03-10-2025 08:40 PM SU MO TU WE TH FR SA" at bounding box center [310, 124] width 224 height 29
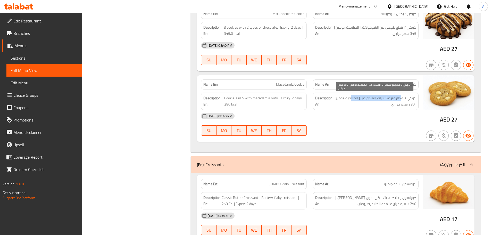
drag, startPoint x: 399, startPoint y: 99, endPoint x: 349, endPoint y: 96, distance: 49.6
click at [349, 96] on span "كوكي 3 قطع مع مكسرات المكاديميا | الصلاحية: يومين | 280 سعر حراري" at bounding box center [375, 101] width 83 height 13
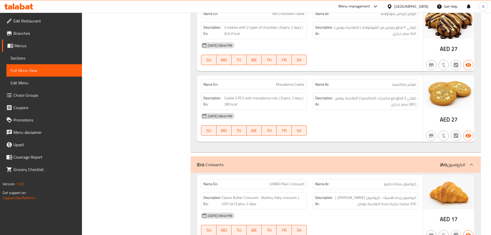
click at [327, 102] on div "Description En: Cookie 3 PCS with macadamia nuts. | Expiry: 2 days | 280 kcal D…" at bounding box center [310, 100] width 224 height 23
click at [364, 117] on div "03-10-2025 08:40 PM" at bounding box center [310, 116] width 224 height 12
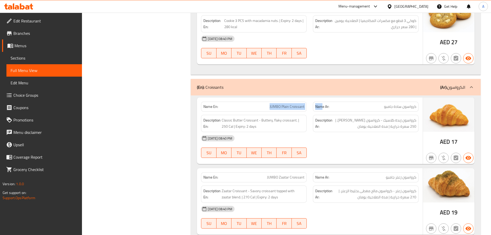
drag, startPoint x: 247, startPoint y: 109, endPoint x: 339, endPoint y: 118, distance: 92.5
click at [334, 115] on div "Name En: JUMBO Plain Croissant Name Ar: كرواسون سادة جامبو Description En: Clas…" at bounding box center [310, 130] width 226 height 66
click at [342, 131] on div "Description Ar: كرواسون زبدة كلاسيك - كرواسون زبداني فلاكي. | 250 سعرة حرارية |…" at bounding box center [366, 123] width 106 height 17
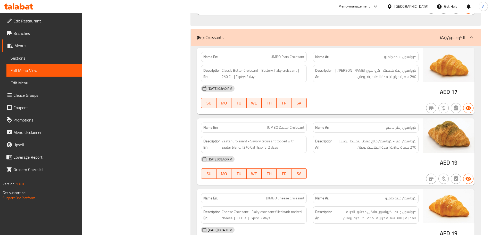
scroll to position [2119, 0]
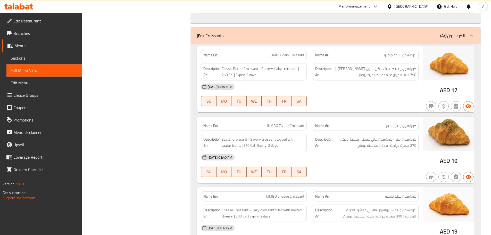
click at [36, 57] on span "Sections" at bounding box center [44, 58] width 67 height 6
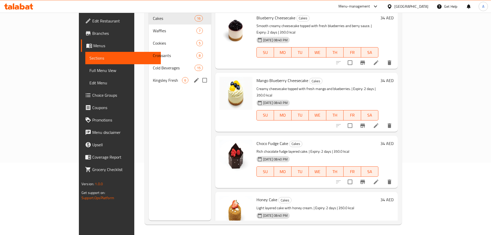
scroll to position [72, 0]
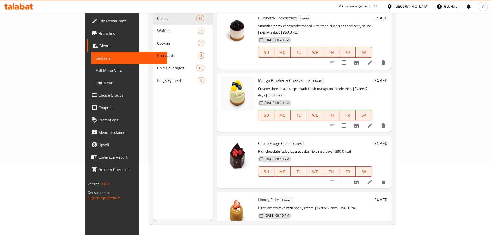
click at [213, 49] on div "Menu items Add Sort Manage items Blueberry Cheesecake Cakes Smooth creamy chees…" at bounding box center [302, 103] width 179 height 235
click at [96, 72] on span "Full Menu View" at bounding box center [129, 70] width 67 height 6
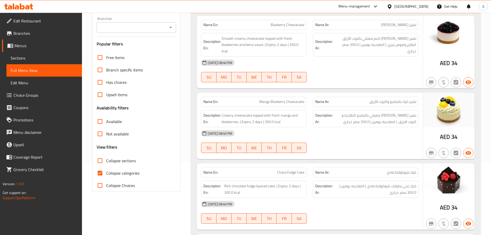
drag, startPoint x: 22, startPoint y: 72, endPoint x: 232, endPoint y: 103, distance: 212.1
click at [232, 103] on p "Name En: Mango Blueberry Cheesecake" at bounding box center [253, 101] width 101 height 5
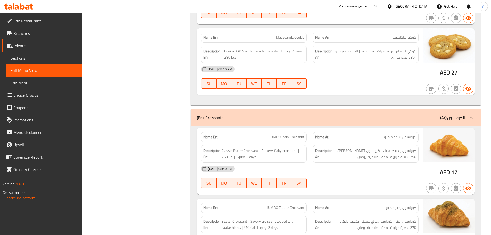
scroll to position [2062, 0]
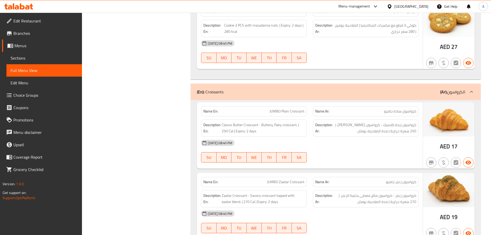
click at [386, 45] on div "03-10-2025 08:40 PM" at bounding box center [310, 43] width 224 height 12
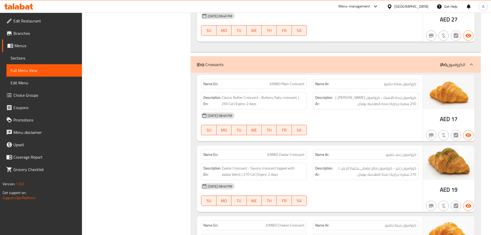
scroll to position [2114, 0]
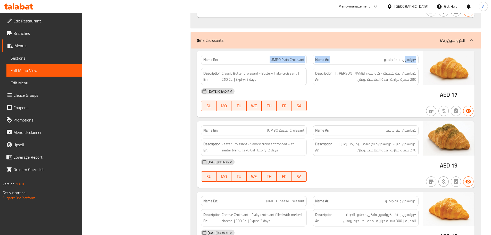
drag, startPoint x: 405, startPoint y: 59, endPoint x: 238, endPoint y: 51, distance: 167.5
click at [315, 68] on div "Description Ar: كرواسون زبدة كلاسيك - كرواسون زبداني فلاكي. | 250 سعرة حرارية |…" at bounding box center [366, 76] width 106 height 17
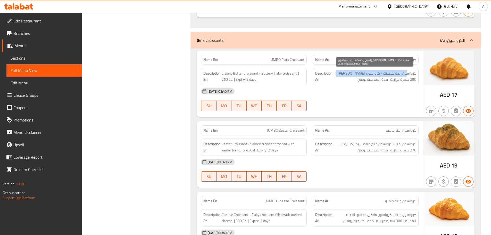
drag, startPoint x: 406, startPoint y: 72, endPoint x: 343, endPoint y: 71, distance: 62.9
click at [343, 71] on span "كرواسون زبدة كلاسيك - كرواسون زبداني فلاكي. | 250 سعرة حرارية | مدة الصلاحية: ي…" at bounding box center [375, 76] width 83 height 13
click at [355, 93] on div "03-10-2025 08:40 PM" at bounding box center [310, 91] width 224 height 12
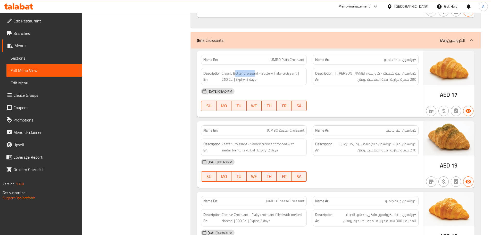
drag, startPoint x: 235, startPoint y: 68, endPoint x: 296, endPoint y: 79, distance: 62.4
click at [288, 77] on div "Description En: Classic Butter Croissant - Buttery, flaky croissant. | 250 Cal …" at bounding box center [254, 76] width 106 height 17
click at [326, 88] on div "03-10-2025 08:40 PM" at bounding box center [310, 91] width 224 height 12
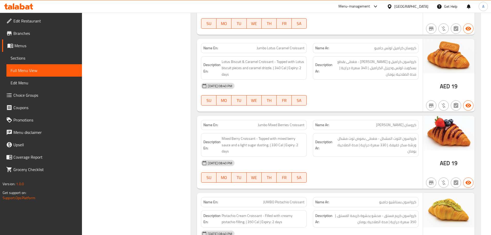
scroll to position [2500, 0]
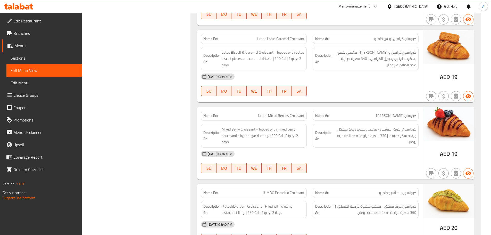
click at [361, 99] on div at bounding box center [366, 96] width 112 height 6
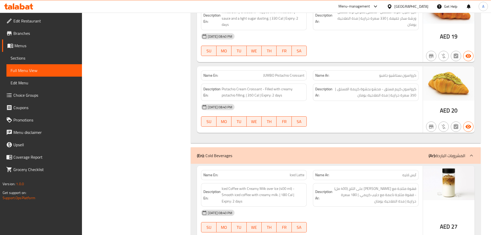
scroll to position [2635, 0]
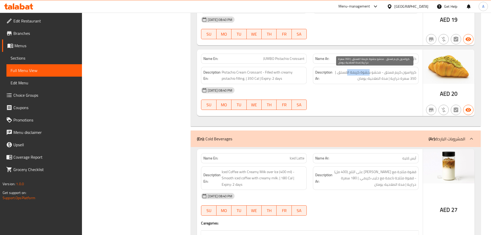
drag, startPoint x: 354, startPoint y: 71, endPoint x: 346, endPoint y: 71, distance: 7.2
click at [346, 71] on span "كرواسون كريم فستق - محشو بحشوة كريمة الفستق. | 350 سعرة حرارية | مدة الصلاحية: …" at bounding box center [375, 75] width 83 height 13
click at [369, 88] on div "03-10-2025 08:40 PM" at bounding box center [310, 90] width 224 height 12
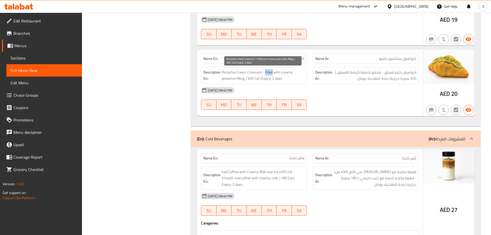
drag, startPoint x: 265, startPoint y: 72, endPoint x: 289, endPoint y: 80, distance: 25.9
click at [279, 75] on span "Pistachio Cream Croissant - Filled with creamy pistachio filling. | 350 Cal | E…" at bounding box center [263, 75] width 83 height 13
click at [350, 92] on div "03-10-2025 08:40 PM" at bounding box center [310, 90] width 224 height 12
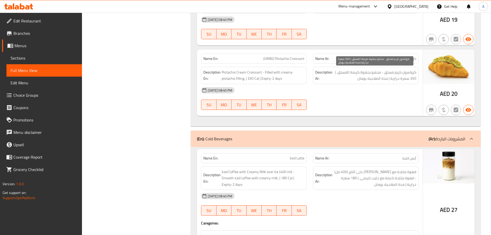
drag, startPoint x: 359, startPoint y: 79, endPoint x: 380, endPoint y: 94, distance: 26.4
click at [373, 84] on div "Name En: JUMBO Pistachio Croissant Name Ar: كرواسون بستاشيو جامبو Description E…" at bounding box center [310, 82] width 226 height 66
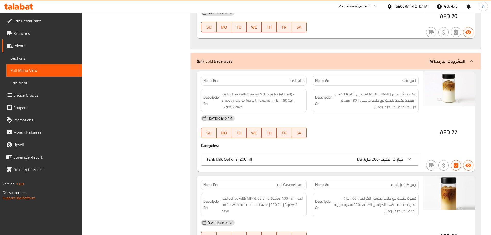
scroll to position [2729, 0]
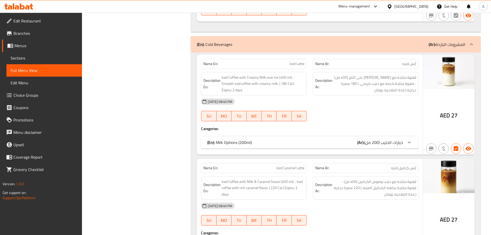
drag, startPoint x: 296, startPoint y: 145, endPoint x: 339, endPoint y: 121, distance: 49.3
click at [296, 145] on div "(En): Milk Options (200ml) (Ar): خيارات الحليب (200 مل)" at bounding box center [305, 142] width 196 height 6
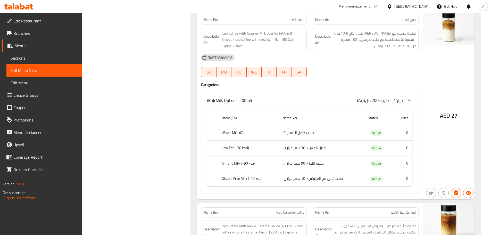
scroll to position [2780, 0]
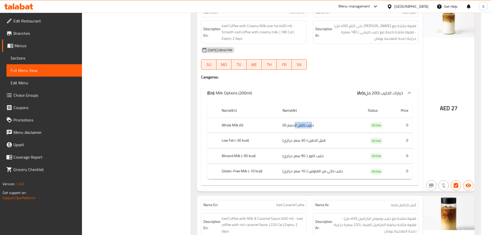
drag, startPoint x: 309, startPoint y: 124, endPoint x: 291, endPoint y: 124, distance: 17.8
click at [292, 124] on td "حليب كامل الدسم (0)" at bounding box center [320, 125] width 85 height 15
drag, startPoint x: 322, startPoint y: 142, endPoint x: 310, endPoint y: 143, distance: 12.7
click at [310, 143] on td "قليل الدهن (-30 سعر حراري)" at bounding box center [320, 140] width 85 height 15
click at [297, 141] on td "قليل الدهن (-30 سعر حراري)" at bounding box center [320, 140] width 85 height 15
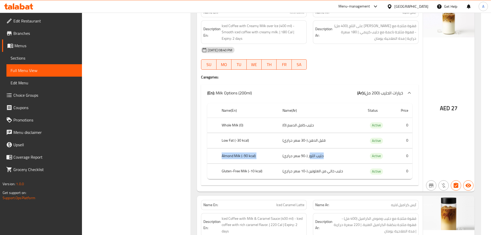
drag, startPoint x: 306, startPoint y: 159, endPoint x: 218, endPoint y: 159, distance: 87.9
click at [218, 159] on tr "Almond Milk (-90 kcal) حليب اللوز (-90 سعر حراري) Active 0" at bounding box center [309, 155] width 205 height 15
click at [303, 156] on td "حليب اللوز (-90 سعر حراري)" at bounding box center [320, 155] width 85 height 15
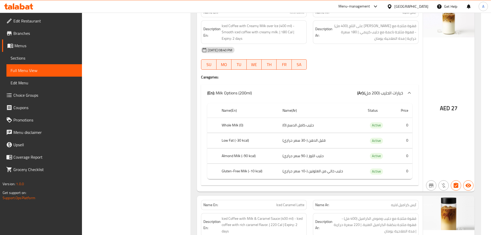
click at [315, 169] on td "حليب خالي من الغلوتين (-10 سعر حراري)" at bounding box center [320, 171] width 85 height 15
drag, startPoint x: 315, startPoint y: 169, endPoint x: 261, endPoint y: 167, distance: 54.4
click at [261, 167] on tr "Gluten-Free Milk (-10 kcal) حليب خالي من الغلوتين (-10 سعر حراري) Active 0" at bounding box center [309, 171] width 205 height 15
click at [266, 168] on th "Gluten-Free Milk (-10 kcal)" at bounding box center [248, 171] width 61 height 15
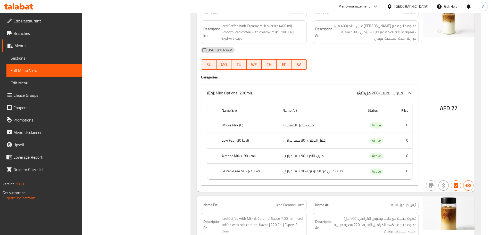
click at [266, 168] on th "Gluten-Free Milk (-10 kcal)" at bounding box center [248, 171] width 61 height 15
click at [292, 171] on td "حليب خالي من الغلوتين (-10 سعر حراري)" at bounding box center [320, 171] width 85 height 15
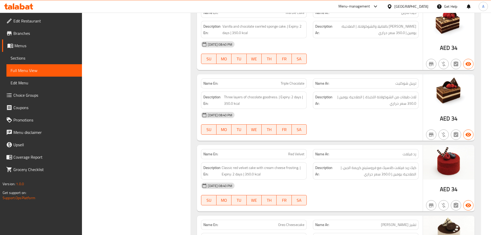
scroll to position [412, 0]
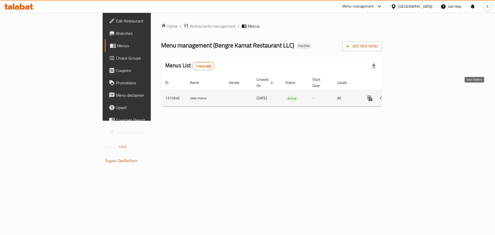
click at [413, 92] on link "enhanced table" at bounding box center [407, 98] width 12 height 12
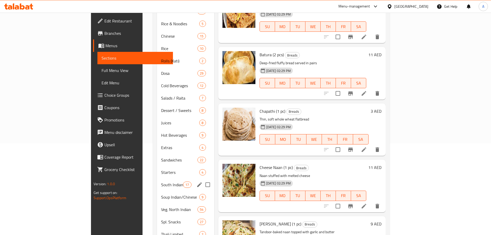
scroll to position [106, 0]
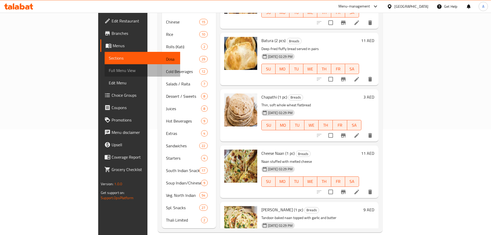
click at [109, 70] on span "Full Menu View" at bounding box center [142, 70] width 67 height 6
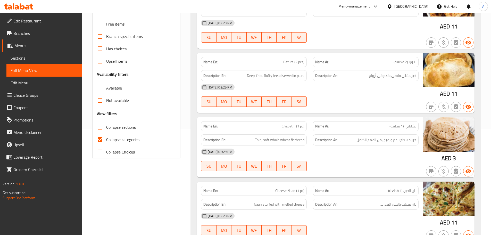
click at [99, 139] on input "Collapse categories" at bounding box center [100, 139] width 12 height 12
checkbox input "false"
click at [363, 153] on div "[DATE] 02:29 PM" at bounding box center [310, 151] width 224 height 12
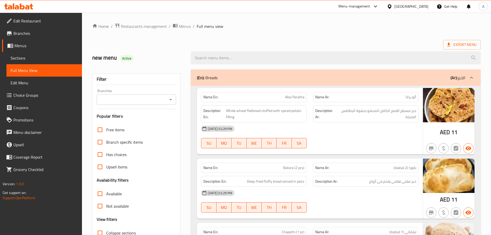
click at [397, 29] on ol "Home / Restaurants management / Menus / Full menu view" at bounding box center [286, 26] width 388 height 7
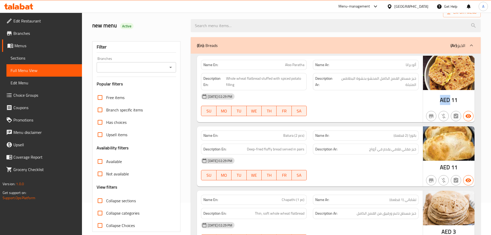
scroll to position [77, 0]
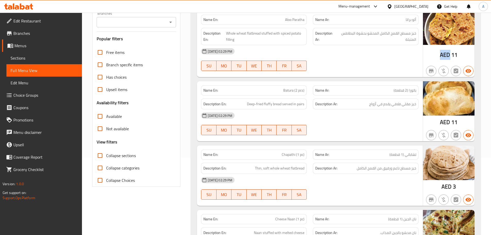
click at [101, 158] on input "Collapse sections" at bounding box center [100, 155] width 12 height 12
checkbox input "true"
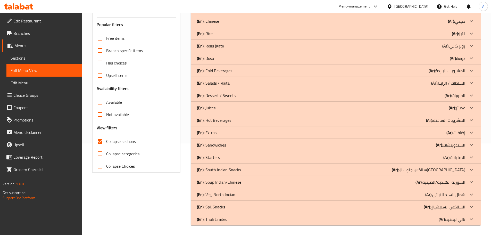
scroll to position [92, 0]
click at [255, 216] on div "(En): Thali Limited (Ar): [PERSON_NAME]" at bounding box center [331, 218] width 268 height 6
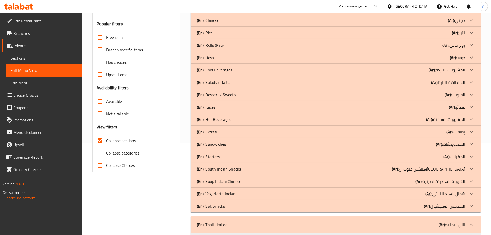
click at [259, 203] on div "(En): Spl. Snacks (Ar): السناكس السبيشيال" at bounding box center [331, 206] width 268 height 6
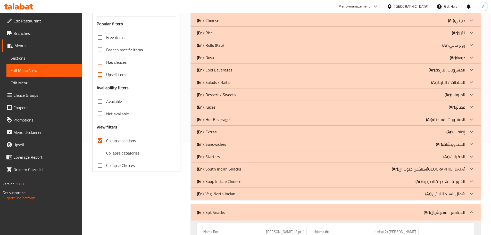
click at [250, 191] on div "(En): Veg. North Indian (Ar): شمال الهند النباتي" at bounding box center [331, 193] width 268 height 6
click at [243, 178] on div "(En): Soup Indian/[DEMOGRAPHIC_DATA] (Ar): الشوربة الهندية/الصينية" at bounding box center [331, 181] width 268 height 6
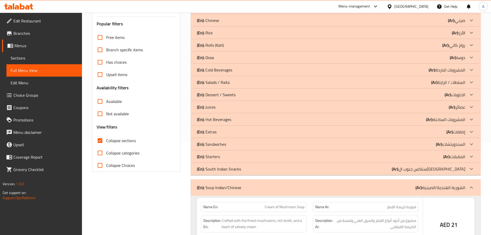
drag, startPoint x: 243, startPoint y: 168, endPoint x: 242, endPoint y: 143, distance: 25.0
click at [243, 168] on div "(En): South Indian Snacks (Ar): سناكس جنوب ال[GEOGRAPHIC_DATA]" at bounding box center [331, 169] width 268 height 6
click at [239, 154] on div "(En): Starters (Ar): المقبلات" at bounding box center [331, 156] width 268 height 6
click at [242, 143] on div "(En): Sandwiches (Ar): السندويتشات" at bounding box center [331, 144] width 268 height 6
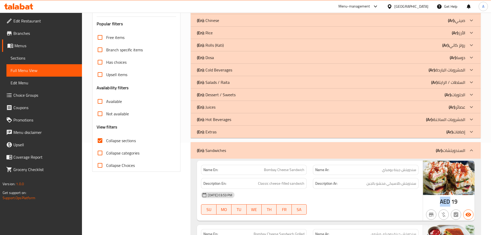
drag, startPoint x: 450, startPoint y: 202, endPoint x: 438, endPoint y: 199, distance: 12.6
click at [438, 199] on div "AED 19" at bounding box center [449, 191] width 52 height 60
click at [373, 202] on div "[DATE] 03:53 PM SU MO TU WE TH FR SA" at bounding box center [310, 203] width 224 height 29
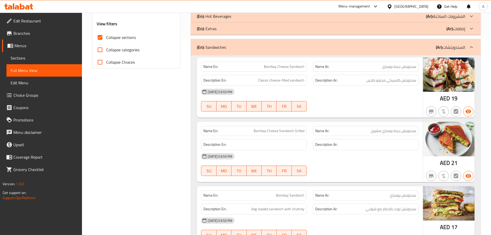
scroll to position [0, 0]
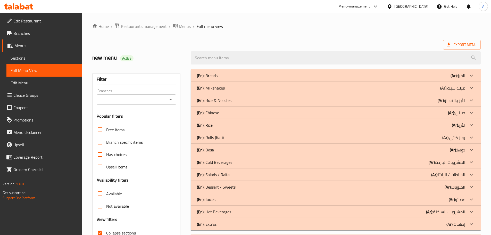
click at [469, 46] on span "Export Menu" at bounding box center [461, 44] width 29 height 6
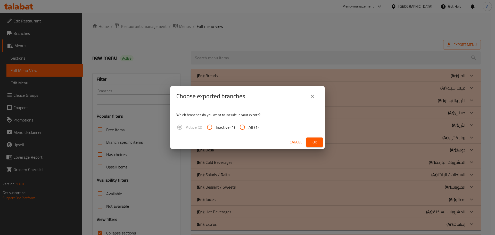
click at [249, 130] on span "All (1)" at bounding box center [253, 127] width 10 height 6
click at [248, 130] on input "All (1)" at bounding box center [242, 127] width 12 height 12
radio input "true"
click at [316, 143] on span "Ok" at bounding box center [314, 142] width 8 height 6
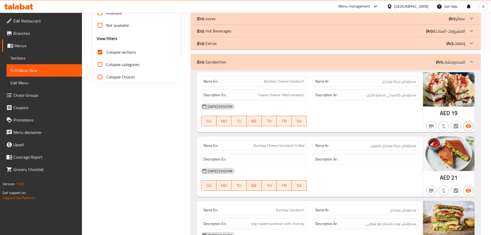
scroll to position [180, 0]
click at [271, 84] on span "Bombay Cheese Sandwich" at bounding box center [284, 81] width 40 height 5
copy span "Bombay Cheese Sandwich"
drag, startPoint x: 271, startPoint y: 84, endPoint x: 290, endPoint y: 85, distance: 19.9
click at [290, 85] on div "Name En: Bombay Cheese Sandwich" at bounding box center [254, 82] width 106 height 10
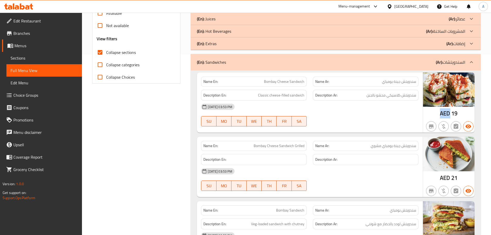
drag, startPoint x: 449, startPoint y: 114, endPoint x: 439, endPoint y: 114, distance: 10.8
click at [439, 114] on div "AED 19" at bounding box center [449, 102] width 52 height 60
copy span "AED"
click at [380, 119] on div "[DATE] 03:53 PM SU MO TU WE TH FR SA" at bounding box center [310, 115] width 224 height 29
click at [381, 113] on div "[DATE] 03:53 PM SU MO TU WE TH FR SA" at bounding box center [310, 115] width 224 height 29
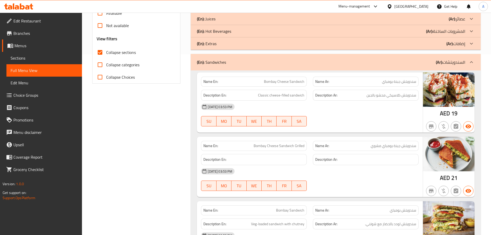
scroll to position [1981, 0]
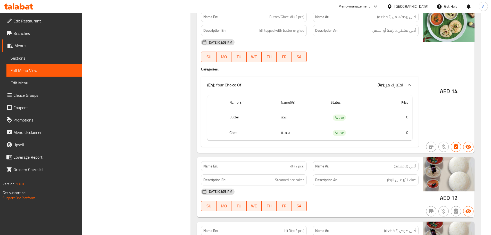
click at [377, 43] on div "[DATE] 03:53 PM" at bounding box center [310, 42] width 224 height 12
